Goal: Find specific page/section: Find specific page/section

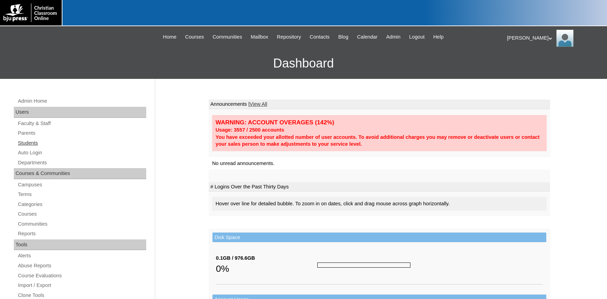
click at [30, 141] on link "Students" at bounding box center [81, 143] width 129 height 9
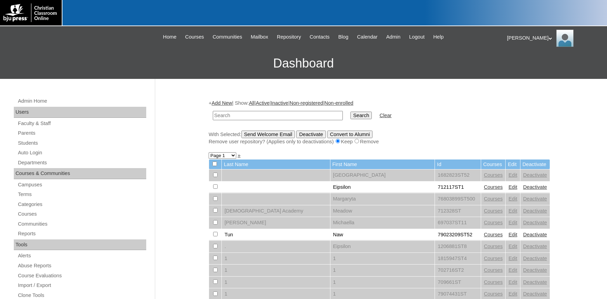
click at [253, 116] on input "text" at bounding box center [278, 115] width 130 height 9
type input "1577860"
click at [351, 112] on input "Search" at bounding box center [361, 116] width 21 height 8
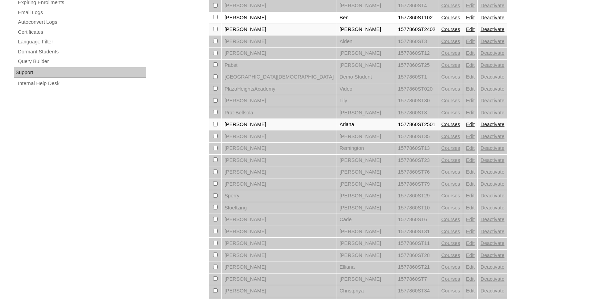
scroll to position [496, 0]
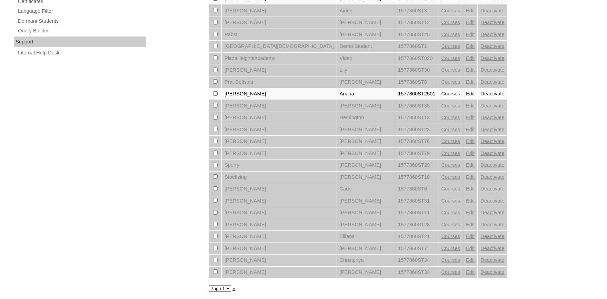
click at [209, 286] on select "Page 1 Page 2" at bounding box center [220, 289] width 22 height 7
select select "admin_students.php?q=1577860&submit=Search&page=2"
click option "Page 2" at bounding box center [0, 0] width 0 height 0
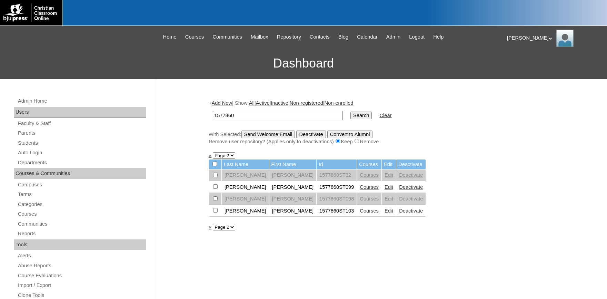
click at [360, 213] on link "Courses" at bounding box center [369, 211] width 19 height 6
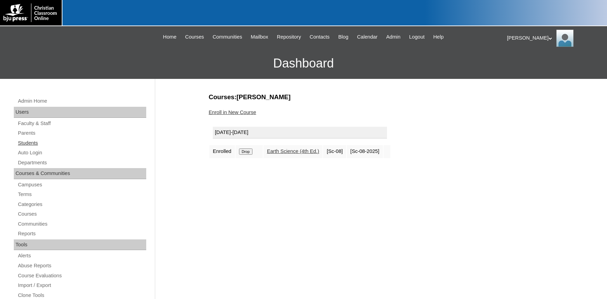
drag, startPoint x: 31, startPoint y: 143, endPoint x: 45, endPoint y: 145, distance: 13.9
click at [31, 144] on link "Students" at bounding box center [81, 143] width 129 height 9
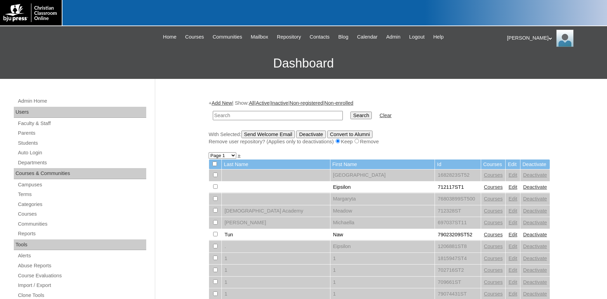
drag, startPoint x: 247, startPoint y: 115, endPoint x: 254, endPoint y: 117, distance: 6.8
click at [249, 115] on input "text" at bounding box center [278, 115] width 130 height 9
type input "78324339"
click at [351, 112] on input "Search" at bounding box center [361, 116] width 21 height 8
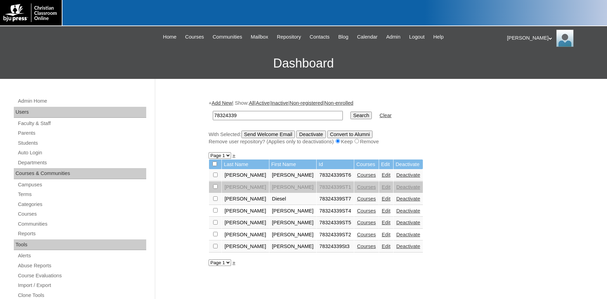
click at [357, 201] on link "Courses" at bounding box center [366, 199] width 19 height 6
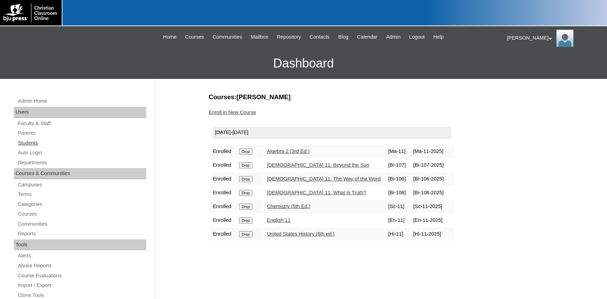
click at [26, 143] on link "Students" at bounding box center [81, 143] width 129 height 9
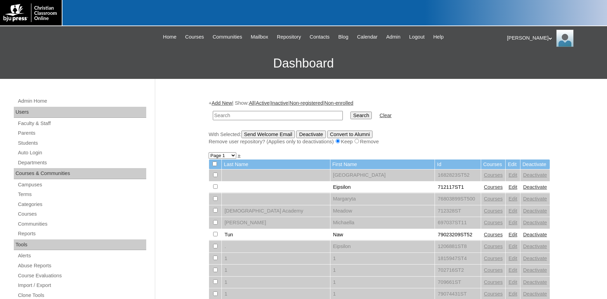
click at [232, 115] on input "text" at bounding box center [278, 115] width 130 height 9
type input "500033716"
click at [351, 112] on input "Search" at bounding box center [361, 116] width 21 height 8
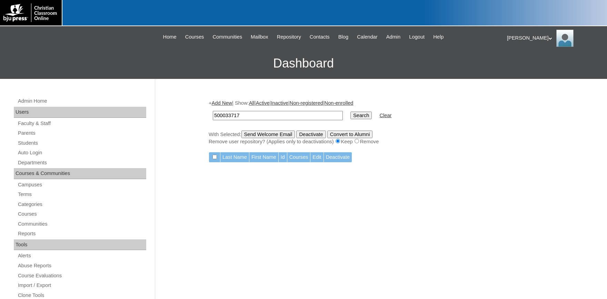
type input "500033717"
click at [351, 112] on input "Search" at bounding box center [361, 116] width 21 height 8
click at [268, 115] on input "500033717" at bounding box center [278, 115] width 130 height 9
click at [351, 116] on input "Search" at bounding box center [361, 116] width 21 height 8
